Goal: Register for event/course

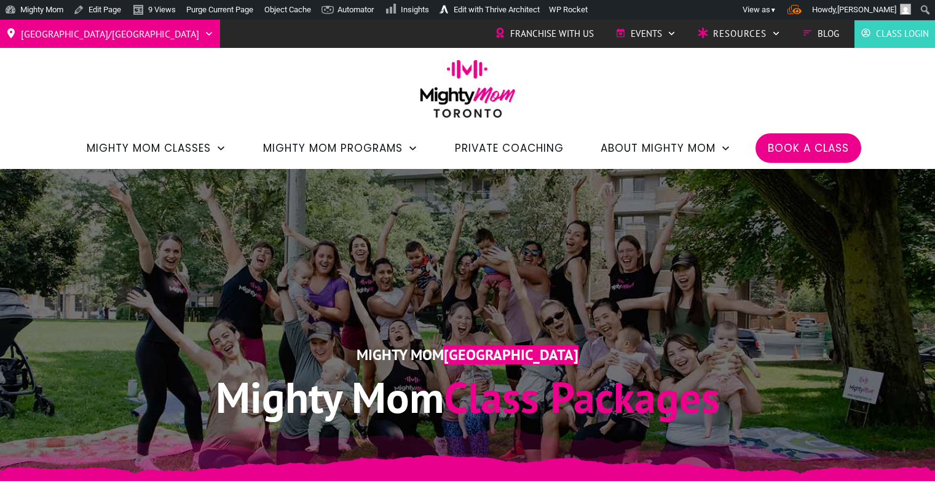
scroll to position [1384, 0]
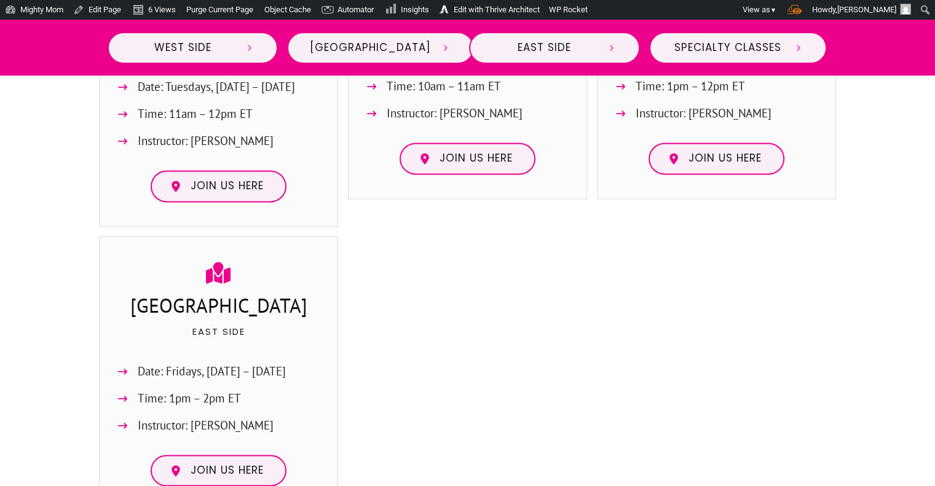
scroll to position [1617, 0]
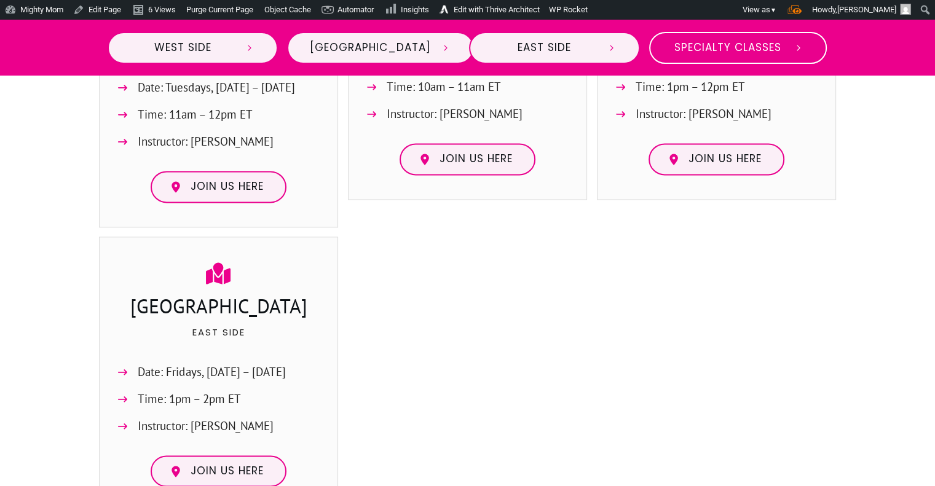
click at [740, 43] on span "Specialty Classes" at bounding box center [728, 48] width 112 height 14
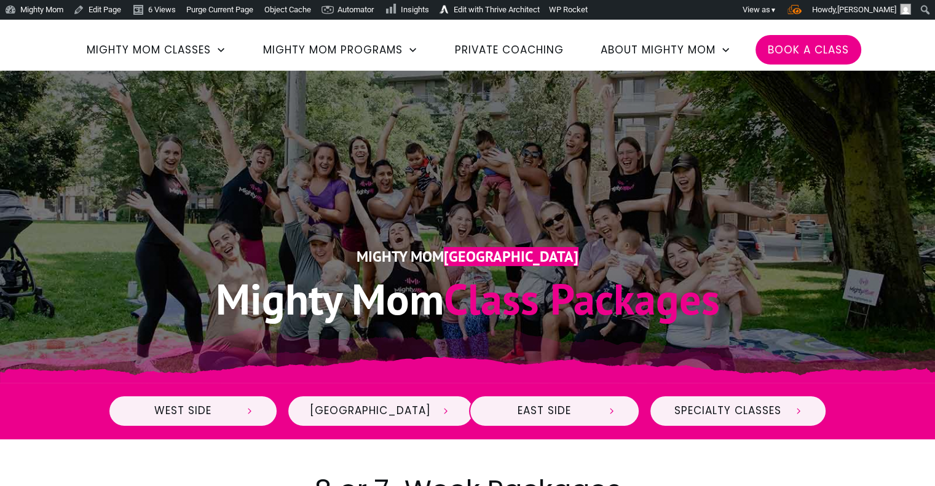
scroll to position [0, 0]
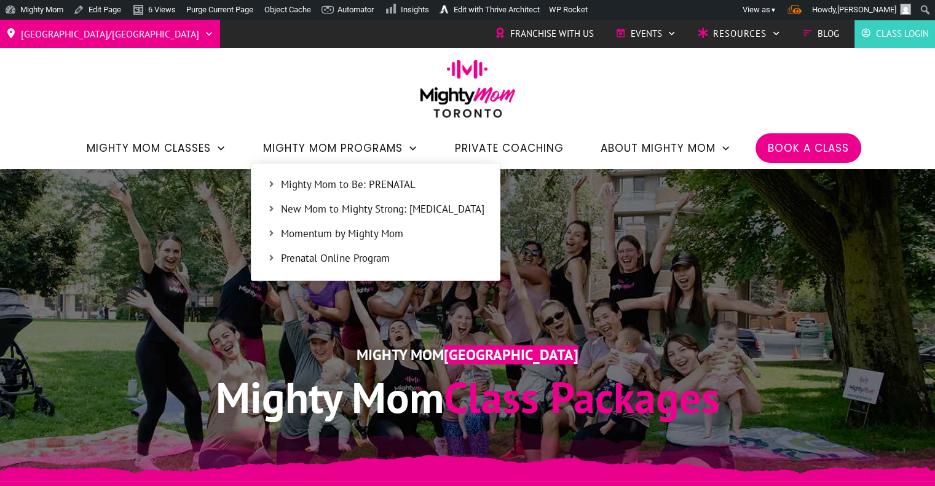
click at [376, 186] on span "Mighty Mom to Be: PRENATAL" at bounding box center [382, 185] width 203 height 16
click at [377, 181] on span "Mighty Mom to Be: PRENATAL" at bounding box center [382, 185] width 203 height 16
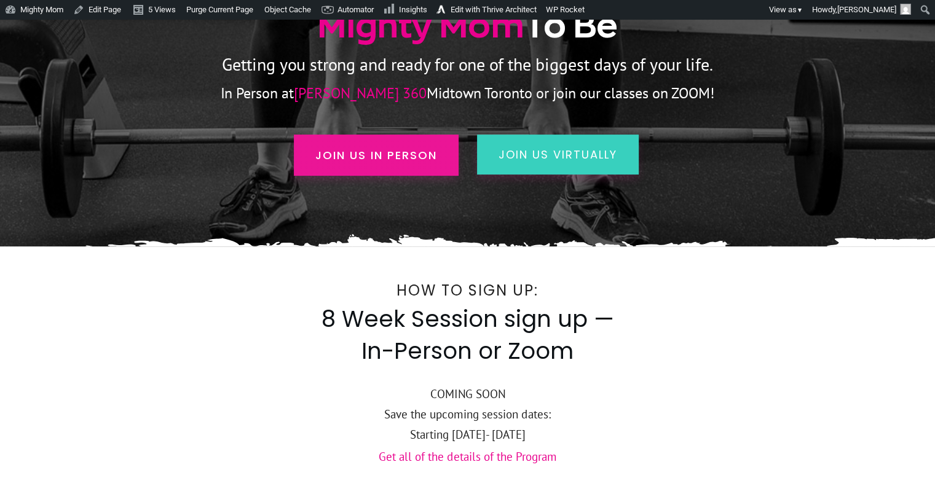
scroll to position [224, 0]
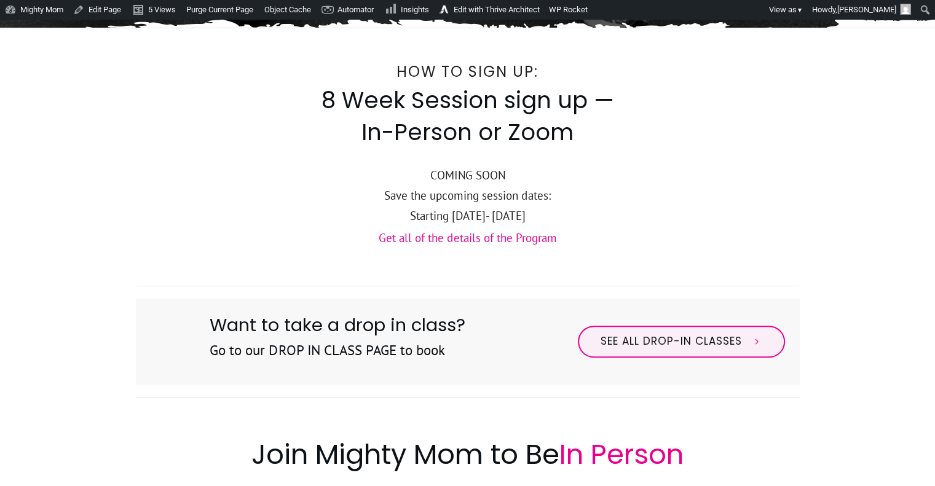
click at [537, 244] on link "Get all of the details of the Program" at bounding box center [468, 237] width 178 height 15
